Goal: Task Accomplishment & Management: Manage account settings

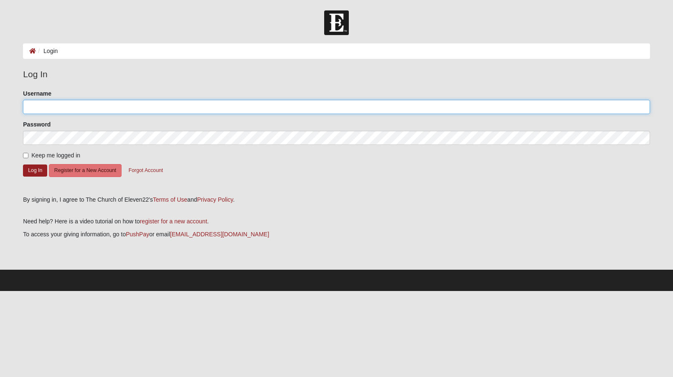
type input "[PERSON_NAME][EMAIL_ADDRESS][DOMAIN_NAME]"
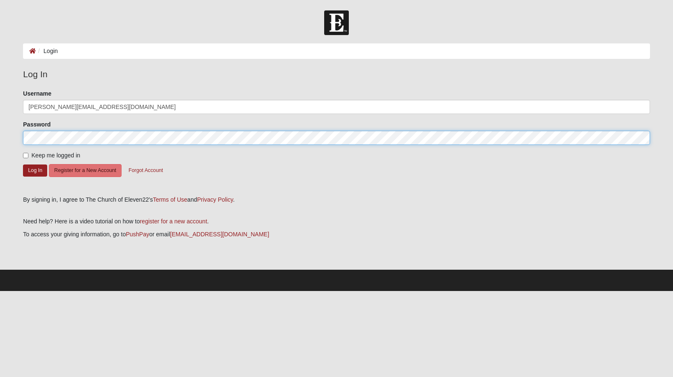
click at [35, 170] on button "Log In" at bounding box center [35, 171] width 24 height 12
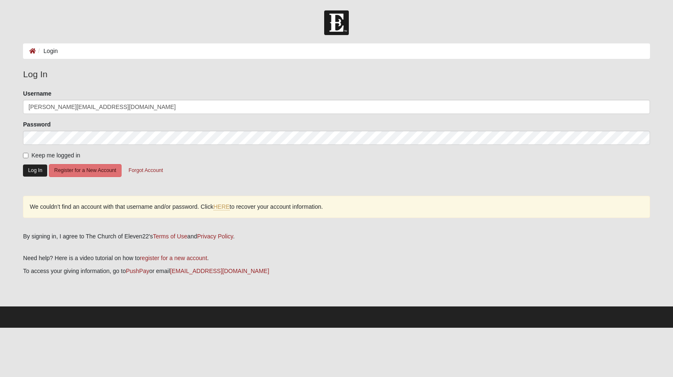
click at [38, 171] on button "Log In" at bounding box center [35, 171] width 24 height 12
click at [222, 206] on link "HERE" at bounding box center [222, 207] width 16 height 7
click at [225, 204] on link "HERE" at bounding box center [222, 207] width 16 height 7
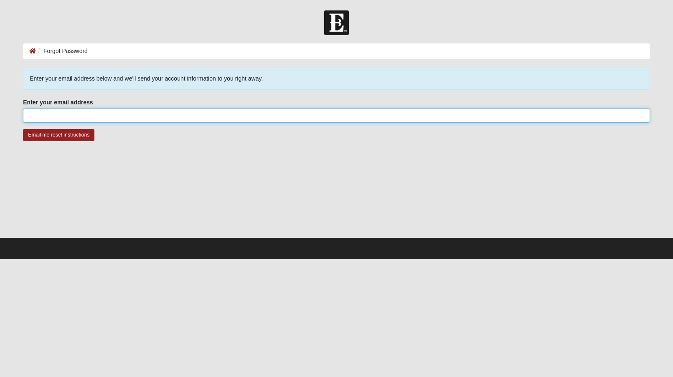
click at [76, 116] on input "Enter your email address" at bounding box center [336, 116] width 627 height 14
type input "[PERSON_NAME]"
type input "[PERSON_NAME][EMAIL_ADDRESS][DOMAIN_NAME]"
